Goal: Information Seeking & Learning: Find specific fact

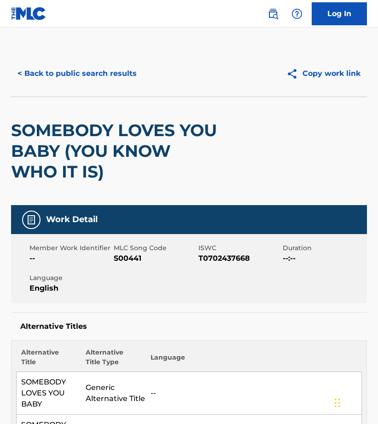
click at [91, 76] on button "< Back to public search results" at bounding box center [77, 73] width 132 height 23
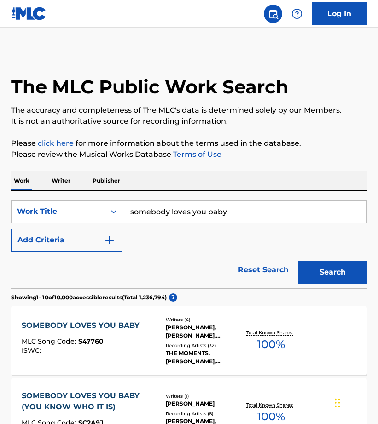
click at [206, 210] on input "somebody loves you baby" at bounding box center [244, 212] width 244 height 22
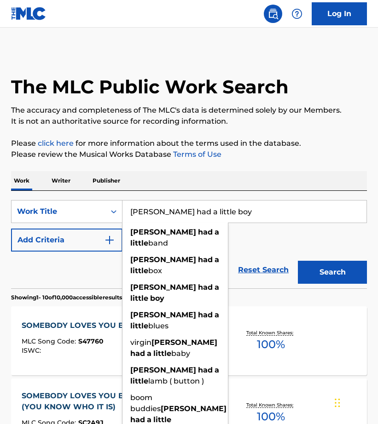
type input "[PERSON_NAME] had a little boy"
click at [298, 261] on button "Search" at bounding box center [332, 272] width 69 height 23
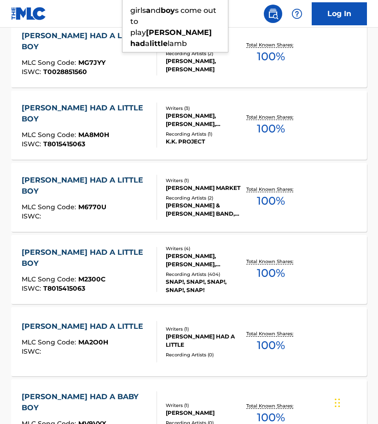
scroll to position [372, 0]
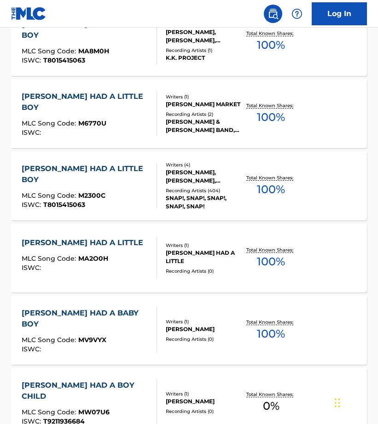
click at [119, 166] on div "[PERSON_NAME] HAD A LITTLE BOY" at bounding box center [86, 174] width 128 height 22
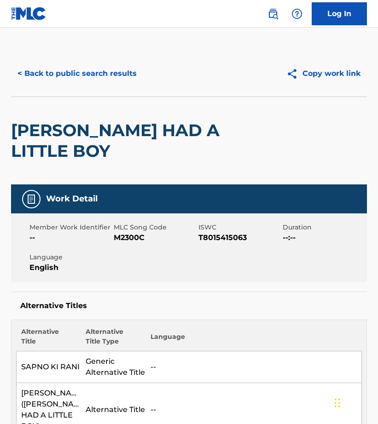
click at [80, 75] on button "< Back to public search results" at bounding box center [77, 73] width 132 height 23
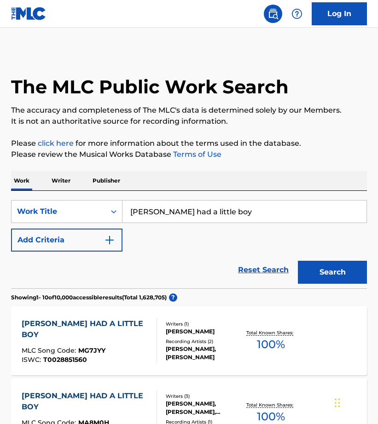
click at [170, 213] on input "[PERSON_NAME] had a little boy" at bounding box center [244, 212] width 244 height 22
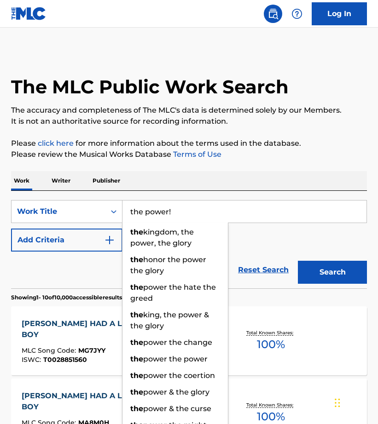
type input "the power!"
click at [298, 261] on button "Search" at bounding box center [332, 272] width 69 height 23
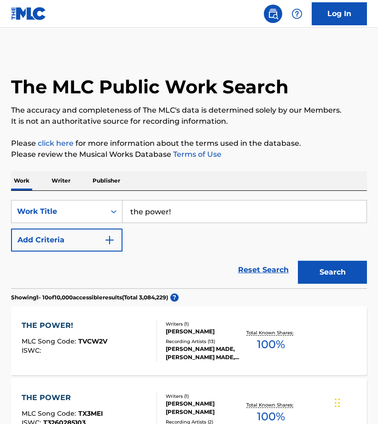
click at [122, 343] on div "THE POWER! MLC Song Code : TVCW2V ISWC :" at bounding box center [89, 340] width 135 height 41
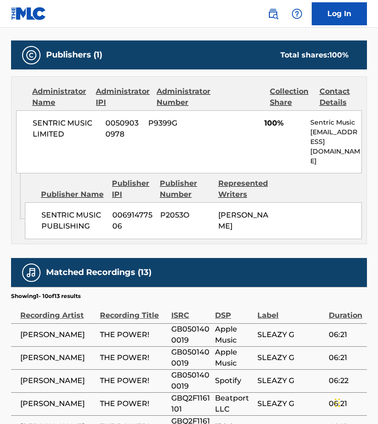
scroll to position [586, 0]
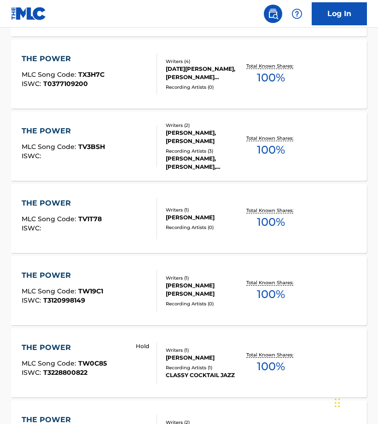
scroll to position [698, 0]
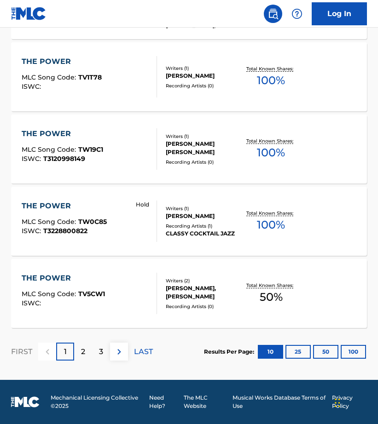
click at [84, 352] on p "2" at bounding box center [83, 352] width 4 height 11
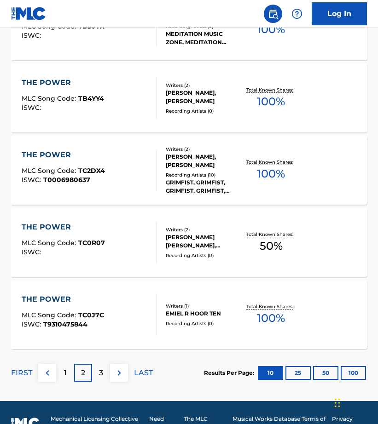
scroll to position [683, 0]
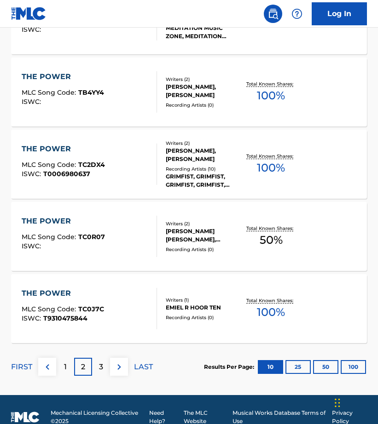
click at [98, 370] on div "3" at bounding box center [101, 367] width 18 height 18
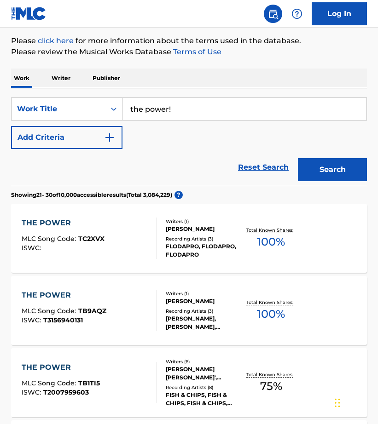
scroll to position [0, 0]
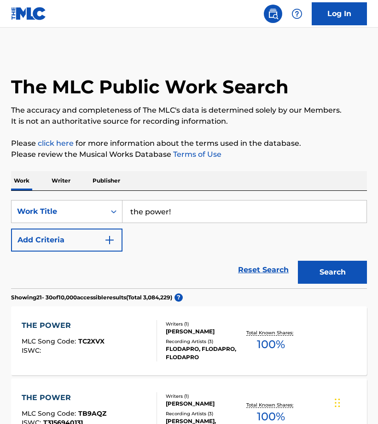
click at [72, 244] on button "Add Criteria" at bounding box center [66, 240] width 111 height 23
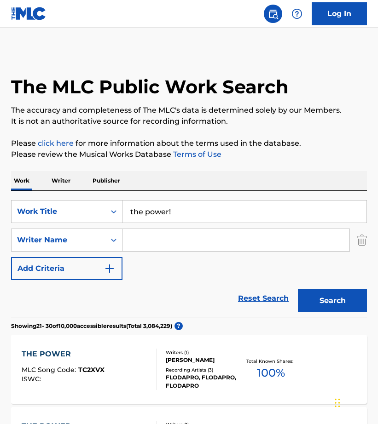
click at [152, 240] on input "Search Form" at bounding box center [235, 240] width 227 height 22
paste input "[PERSON_NAME]"
type input "[PERSON_NAME]"
click at [188, 213] on input "the power!" at bounding box center [244, 212] width 244 height 22
type input "the power"
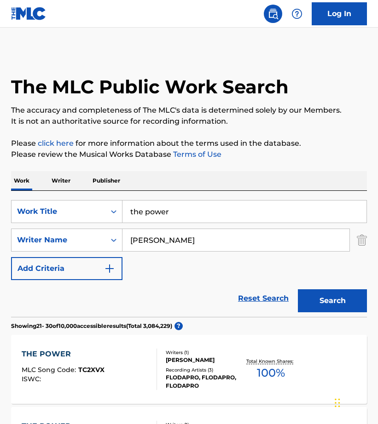
click at [298, 290] on button "Search" at bounding box center [332, 301] width 69 height 23
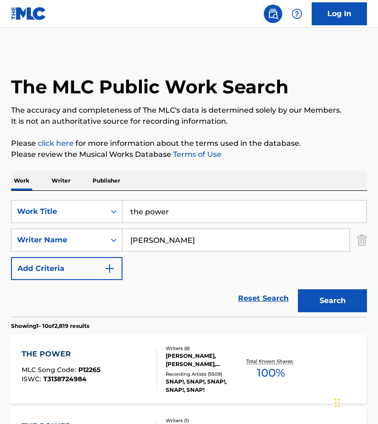
click at [70, 299] on div "Reset Search Search" at bounding box center [189, 298] width 356 height 37
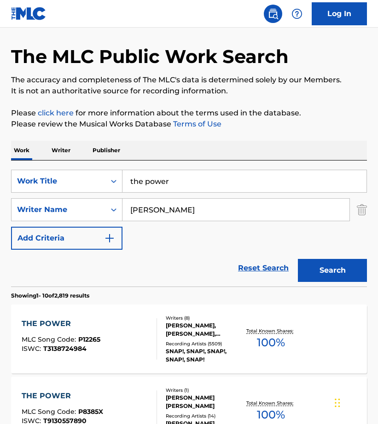
scroll to position [148, 0]
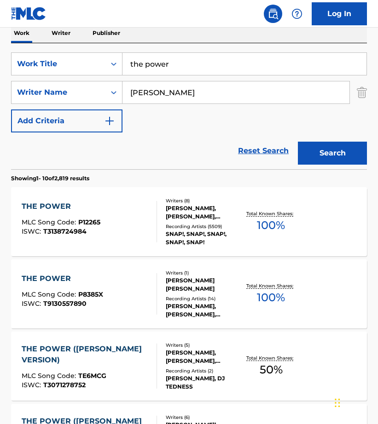
click at [127, 220] on div "THE POWER MLC Song Code : P12265 ISWC : T3138724984" at bounding box center [89, 221] width 135 height 41
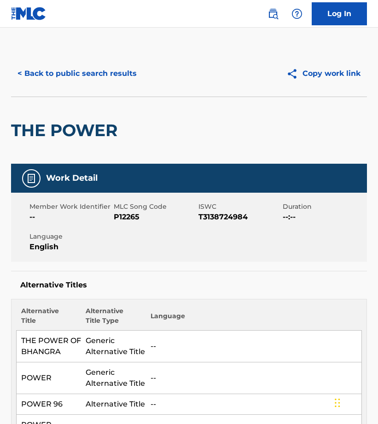
click at [79, 67] on button "< Back to public search results" at bounding box center [77, 73] width 132 height 23
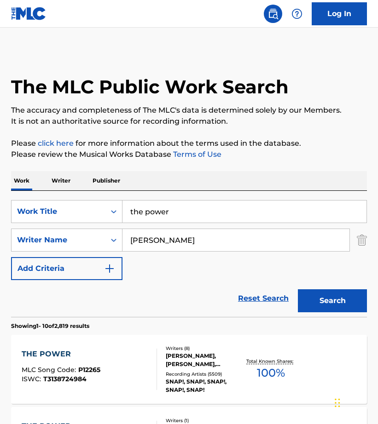
scroll to position [148, 0]
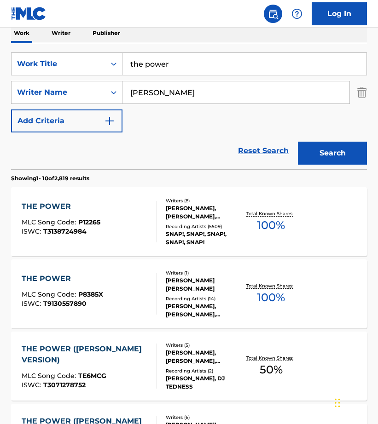
click at [175, 66] on input "the power" at bounding box center [244, 64] width 244 height 22
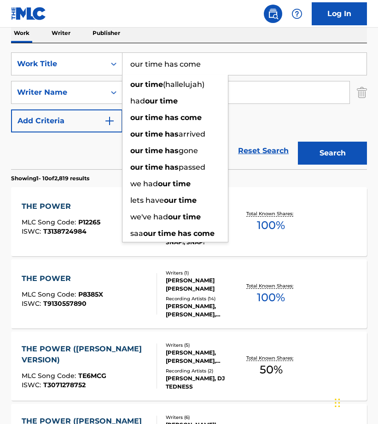
type input "our time has come"
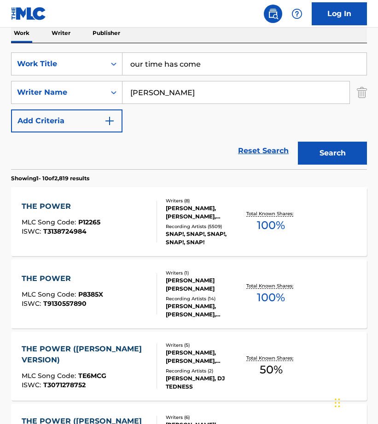
click at [152, 91] on input "[PERSON_NAME]" at bounding box center [235, 92] width 227 height 22
click at [298, 142] on button "Search" at bounding box center [332, 153] width 69 height 23
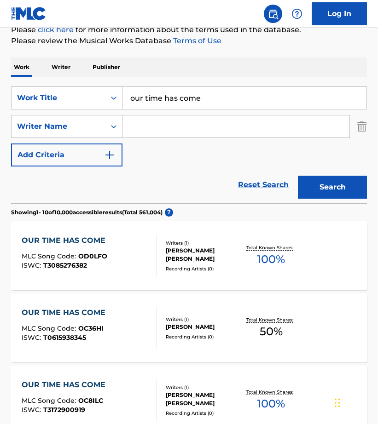
scroll to position [0, 0]
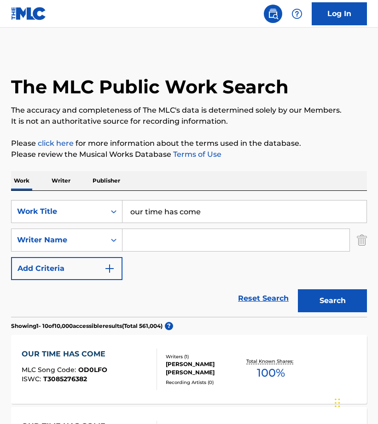
click at [180, 211] on input "our time has come" at bounding box center [244, 212] width 244 height 22
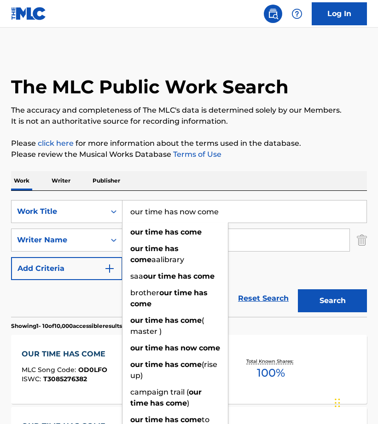
type input "our time has now come"
click at [298, 290] on button "Search" at bounding box center [332, 301] width 69 height 23
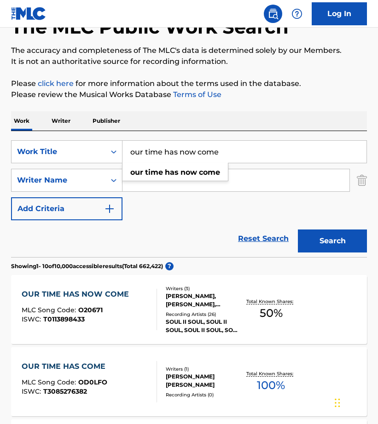
scroll to position [213, 0]
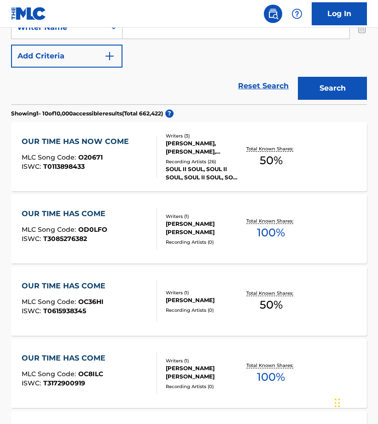
click at [120, 160] on div "MLC Song Code : O20671" at bounding box center [78, 158] width 112 height 9
